Goal: Find specific page/section: Find specific page/section

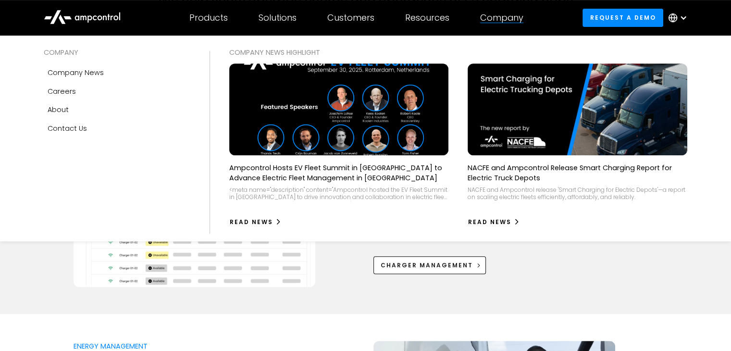
scroll to position [461, 0]
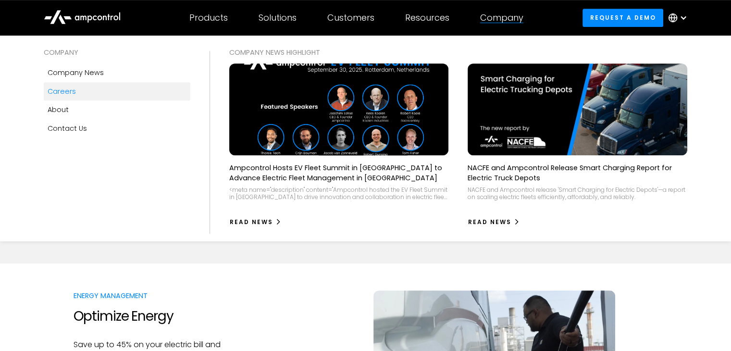
click at [72, 87] on div "Careers" at bounding box center [62, 91] width 28 height 11
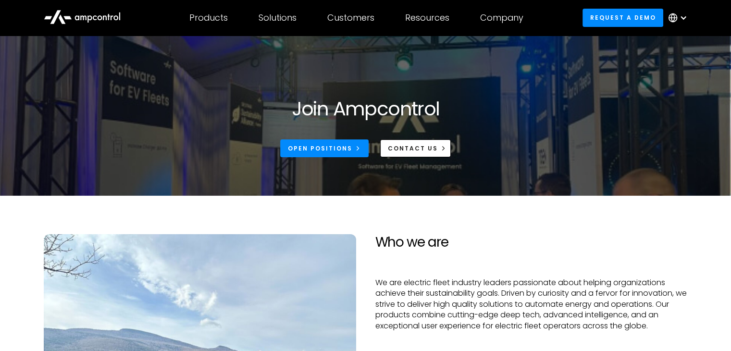
click at [301, 139] on div "Join Ampcontrol Open Positions CONTACT US" at bounding box center [365, 127] width 312 height 60
click at [307, 148] on div "Open Positions" at bounding box center [320, 148] width 64 height 9
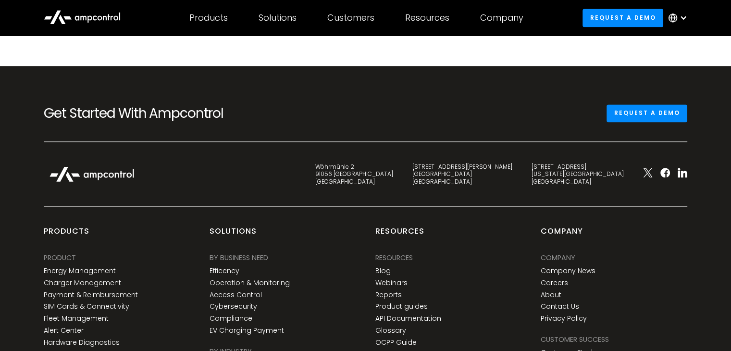
scroll to position [1400, 0]
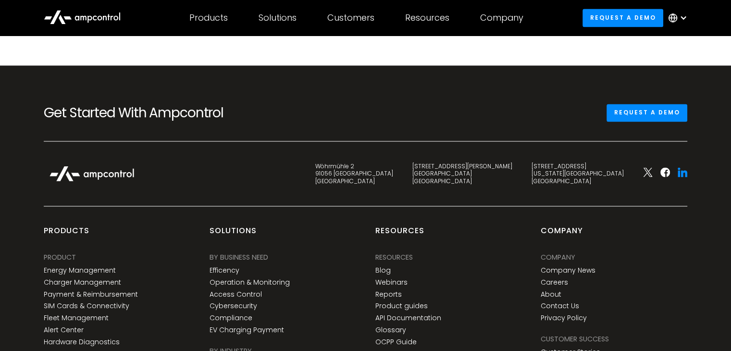
click at [679, 172] on icon at bounding box center [678, 173] width 2 height 7
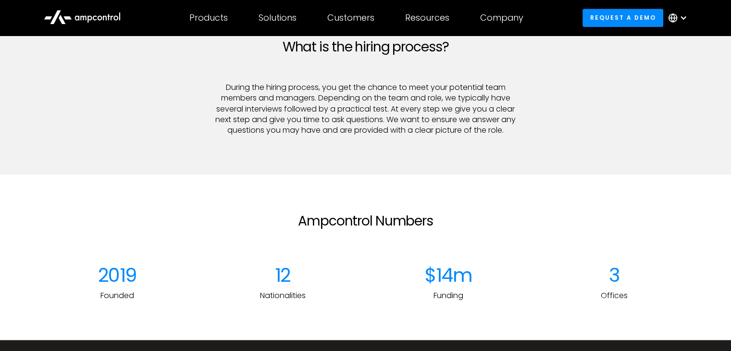
scroll to position [1104, 0]
